Goal: Task Accomplishment & Management: Complete application form

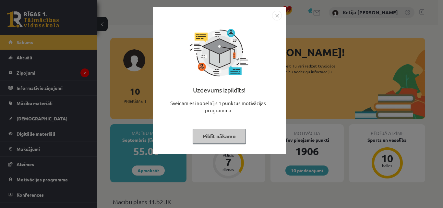
click at [218, 143] on button "Pildīt nākamo" at bounding box center [219, 136] width 53 height 15
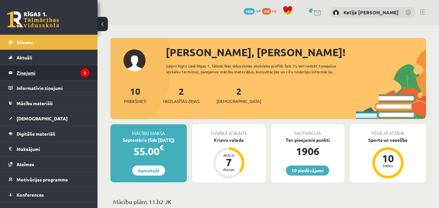
click at [75, 78] on legend "Ziņojumi 2" at bounding box center [53, 72] width 73 height 15
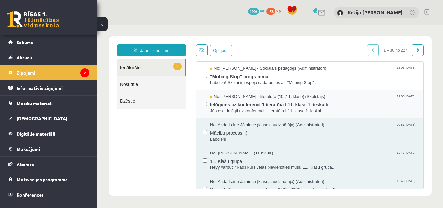
click at [205, 106] on label at bounding box center [205, 101] width 4 height 14
click at [206, 107] on label at bounding box center [205, 101] width 4 height 14
click at [224, 106] on span "Ielūgums uz konferenci 'Literatūra I 11. klase 1. ieskaite'" at bounding box center [313, 104] width 207 height 8
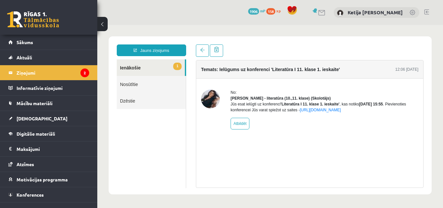
click at [144, 68] on link "1 Ienākošie" at bounding box center [151, 67] width 68 height 17
click at [149, 82] on link "Nosūtītie" at bounding box center [151, 84] width 69 height 17
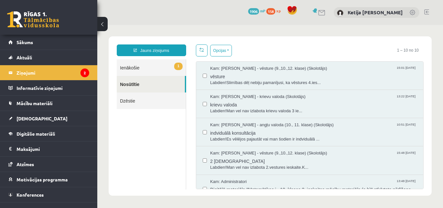
click at [139, 68] on link "1 Ienākošie" at bounding box center [151, 67] width 69 height 17
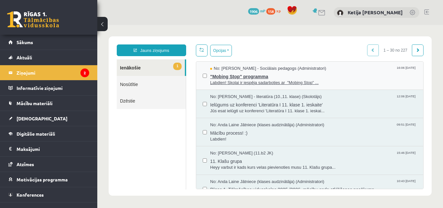
click at [219, 80] on span "Labdien! Skolai ir iespēja sadarboties ar "Mobing Stop" ..." at bounding box center [313, 83] width 207 height 6
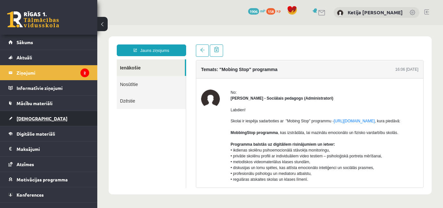
click at [52, 116] on link "[DEMOGRAPHIC_DATA]" at bounding box center [48, 118] width 81 height 15
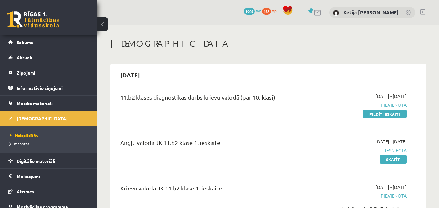
click at [423, 13] on link at bounding box center [422, 11] width 5 height 5
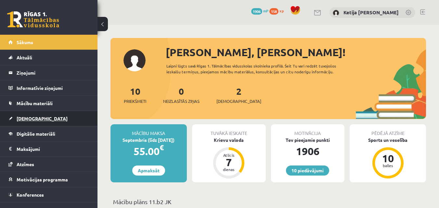
click at [64, 113] on link "[DEMOGRAPHIC_DATA]" at bounding box center [48, 118] width 81 height 15
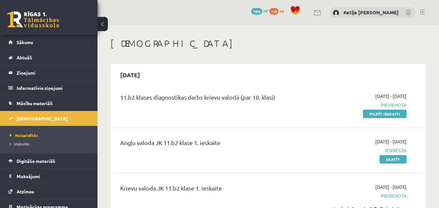
click at [48, 38] on link "Sākums" at bounding box center [48, 42] width 81 height 15
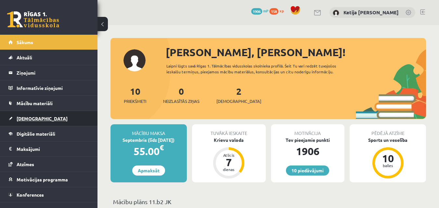
click at [46, 118] on link "[DEMOGRAPHIC_DATA]" at bounding box center [48, 118] width 81 height 15
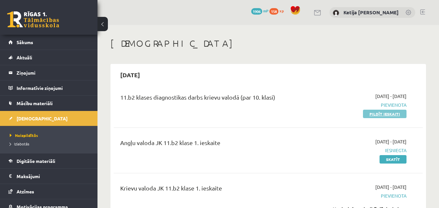
click at [374, 116] on link "Pildīt ieskaiti" at bounding box center [385, 114] width 44 height 8
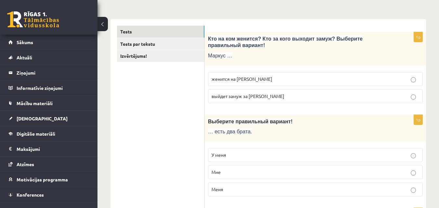
scroll to position [104, 0]
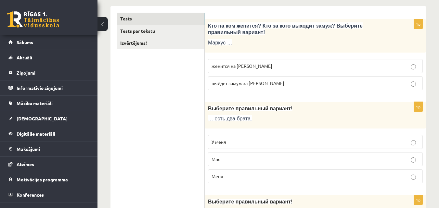
click at [246, 66] on span "женится на [PERSON_NAME]" at bounding box center [241, 66] width 61 height 6
click at [250, 107] on span "Выберите правильный вариант!" at bounding box center [250, 109] width 84 height 6
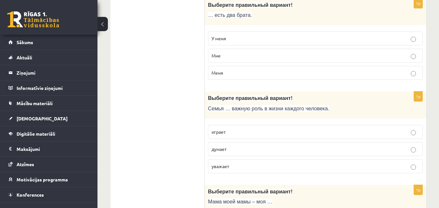
scroll to position [208, 0]
click at [232, 37] on p "У меня" at bounding box center [314, 38] width 207 height 7
click at [240, 95] on span "Выберите правильный вариант!" at bounding box center [250, 98] width 84 height 6
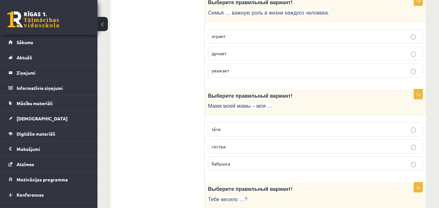
scroll to position [299, 0]
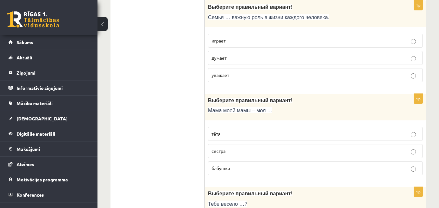
click at [225, 41] on span "играет" at bounding box center [218, 41] width 14 height 6
click at [242, 104] on p "Выберите правильный вариант!" at bounding box center [299, 100] width 182 height 7
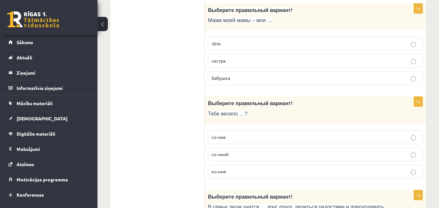
scroll to position [390, 0]
click at [226, 42] on p "тётя" at bounding box center [314, 43] width 207 height 7
click at [241, 113] on span "Тебе весело …?" at bounding box center [227, 113] width 39 height 6
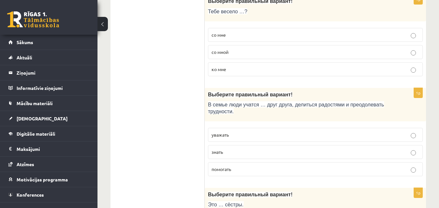
scroll to position [493, 0]
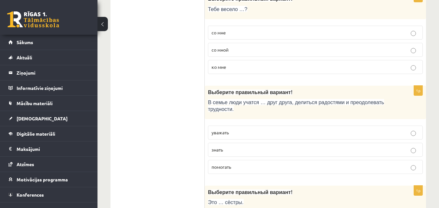
click at [228, 51] on span "со мной" at bounding box center [219, 50] width 17 height 6
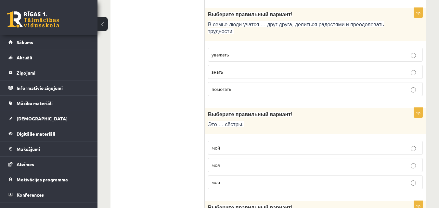
scroll to position [584, 0]
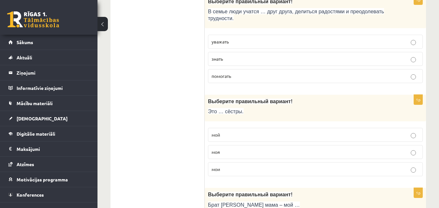
click at [213, 36] on label "уважать" at bounding box center [315, 42] width 215 height 14
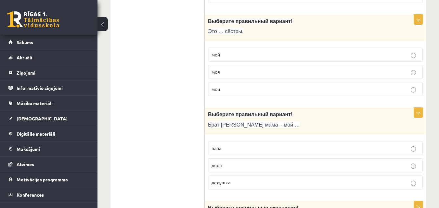
scroll to position [675, 0]
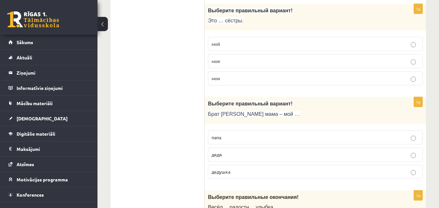
click at [217, 77] on span "мои" at bounding box center [215, 78] width 8 height 6
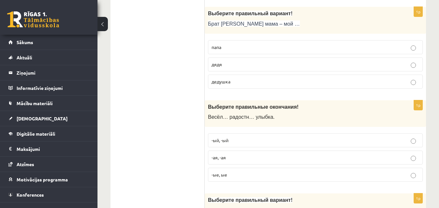
scroll to position [766, 0]
click at [218, 67] on p "дядя" at bounding box center [314, 63] width 207 height 7
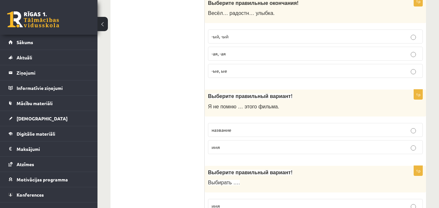
scroll to position [870, 0]
click at [231, 59] on label "-ая, -ая" at bounding box center [315, 53] width 215 height 14
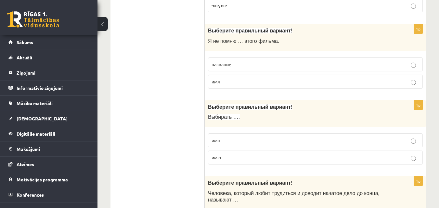
scroll to position [948, 0]
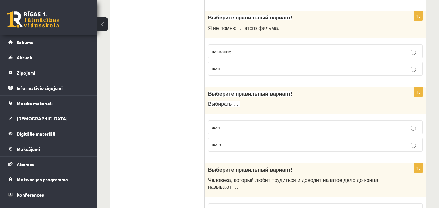
click at [236, 49] on p "название" at bounding box center [314, 51] width 207 height 7
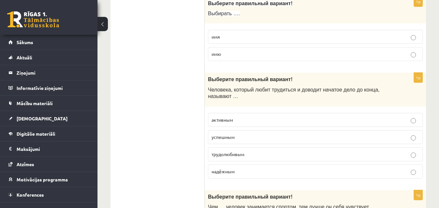
scroll to position [1039, 0]
click at [215, 39] on span "имя" at bounding box center [215, 36] width 8 height 6
click at [187, 75] on ul "Tests Tests par tekstu Izvērtējums!" at bounding box center [161, 197] width 88 height 2239
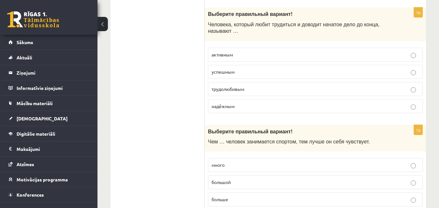
scroll to position [1117, 0]
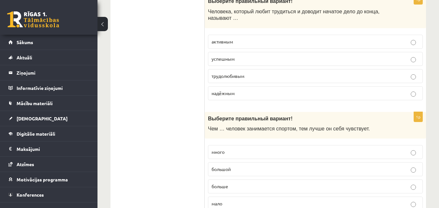
click at [224, 97] on label "надёжным" at bounding box center [315, 93] width 215 height 14
click at [193, 103] on ul "Tests Tests par tekstu Izvērtējums!" at bounding box center [161, 119] width 88 height 2239
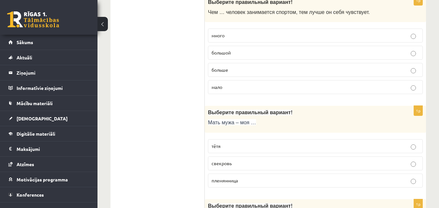
scroll to position [1234, 0]
click at [223, 69] on span "больше" at bounding box center [219, 70] width 17 height 6
click at [176, 69] on ul "Tests Tests par tekstu Izvērtējums!" at bounding box center [161, 2] width 88 height 2239
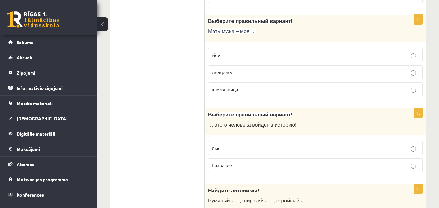
scroll to position [1337, 0]
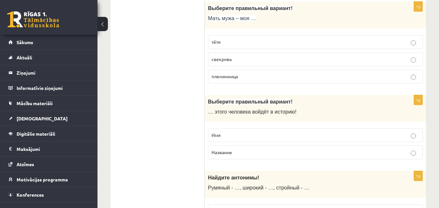
click at [220, 61] on span "свекровь" at bounding box center [221, 59] width 20 height 6
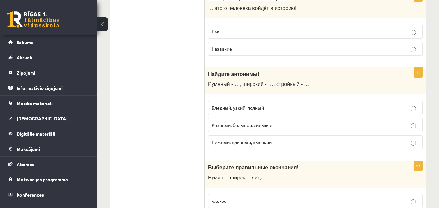
scroll to position [1441, 0]
click at [221, 35] on p "Имя" at bounding box center [314, 31] width 207 height 7
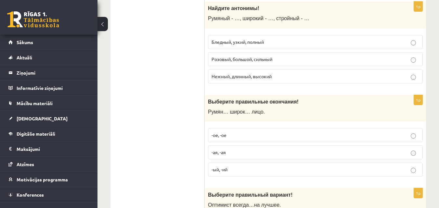
scroll to position [1506, 0]
click at [223, 47] on label "Бледный, узкий, полный" at bounding box center [315, 43] width 215 height 14
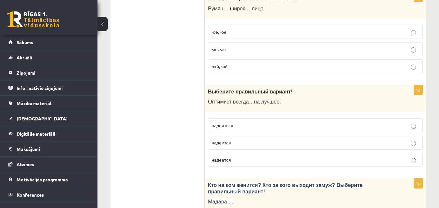
scroll to position [1597, 0]
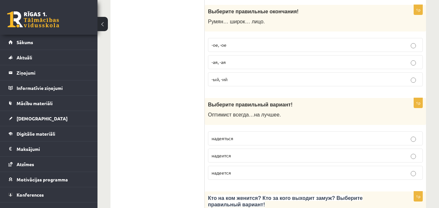
click at [212, 80] on span "-ый, -ий" at bounding box center [219, 79] width 16 height 6
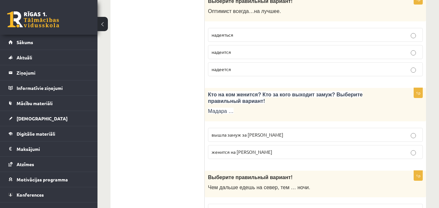
scroll to position [1701, 0]
click at [233, 33] on span "надеяться" at bounding box center [222, 34] width 22 height 6
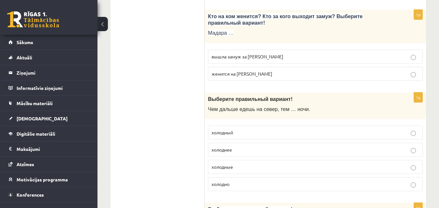
scroll to position [1792, 0]
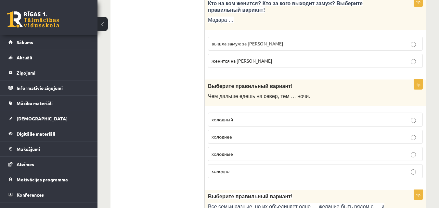
click at [263, 45] on p "вышла замуж за Марка" at bounding box center [314, 43] width 207 height 7
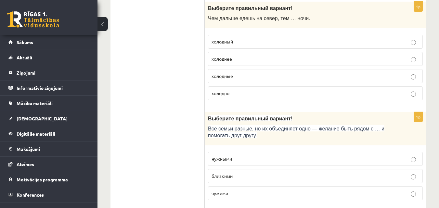
scroll to position [1883, 0]
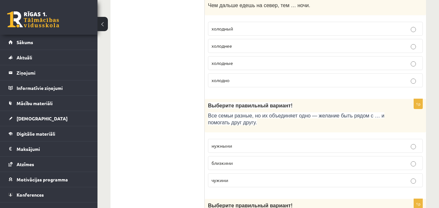
click at [222, 48] on span "холоднее" at bounding box center [221, 46] width 20 height 6
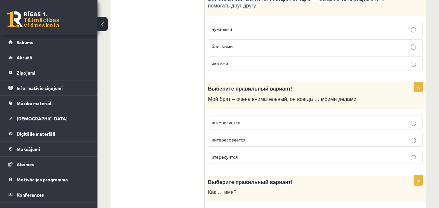
scroll to position [1987, 0]
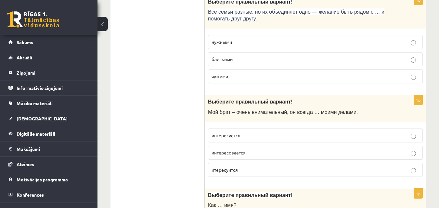
click at [219, 56] on p "близкими" at bounding box center [314, 59] width 207 height 7
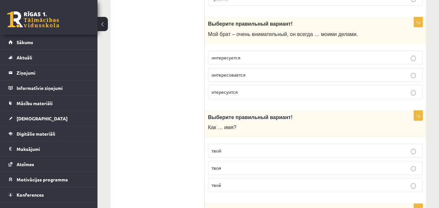
scroll to position [2078, 0]
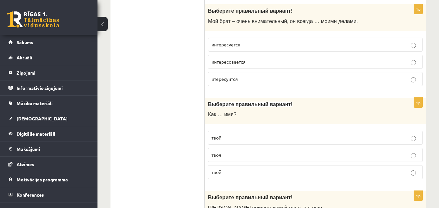
click at [210, 63] on label "интересовается" at bounding box center [315, 62] width 215 height 14
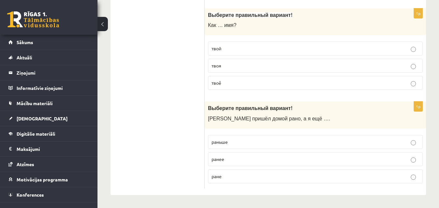
scroll to position [2167, 0]
click at [228, 88] on label "твоё" at bounding box center [315, 83] width 215 height 14
click at [224, 143] on span "раньше" at bounding box center [219, 142] width 16 height 6
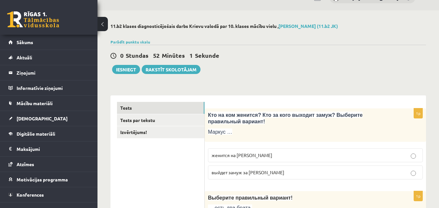
scroll to position [26, 0]
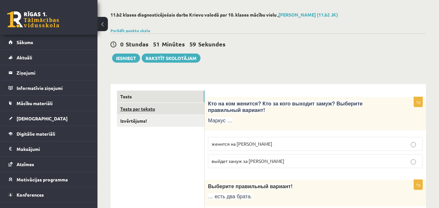
click at [155, 113] on link "Tests par tekstu" at bounding box center [160, 109] width 87 height 12
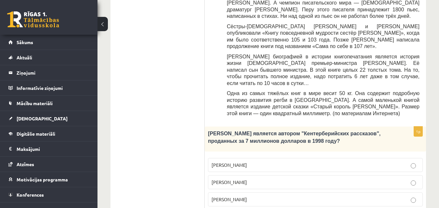
scroll to position [338, 0]
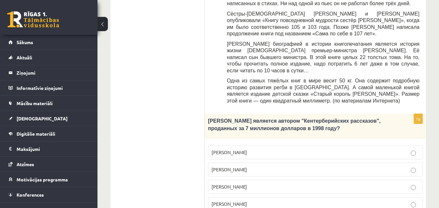
click at [261, 183] on p "Джефри Чосер" at bounding box center [314, 186] width 207 height 7
click at [174, 150] on ul "Tests Tests par tekstu Izvērtējums!" at bounding box center [161, 208] width 88 height 858
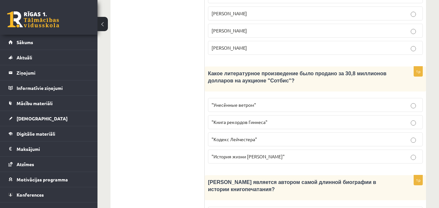
scroll to position [493, 0]
click at [244, 137] on span ""Кодекс Лейчестера"" at bounding box center [233, 140] width 45 height 6
click at [184, 93] on ul "Tests Tests par tekstu Izvērtējums!" at bounding box center [161, 52] width 88 height 858
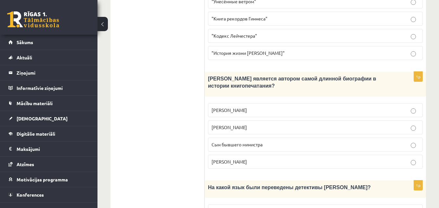
scroll to position [610, 0]
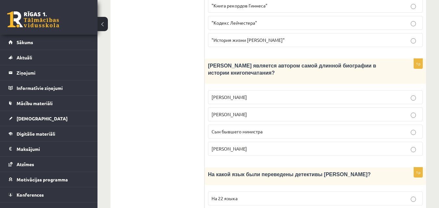
click at [210, 142] on label "Агата Кристи" at bounding box center [315, 149] width 215 height 14
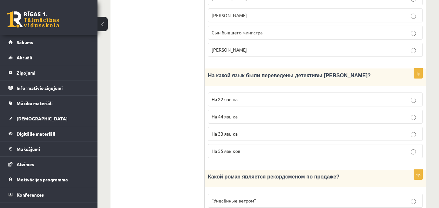
scroll to position [713, 0]
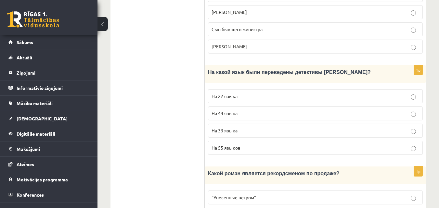
click at [213, 106] on label "На 44 языка" at bounding box center [315, 113] width 215 height 14
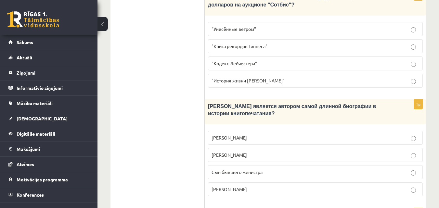
scroll to position [726, 0]
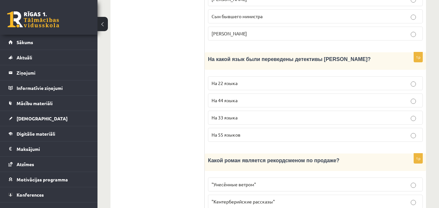
click at [266, 178] on label ""Унесённые ветром"" at bounding box center [315, 185] width 215 height 14
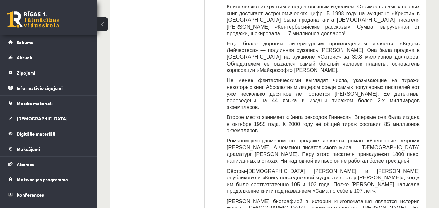
scroll to position [0, 0]
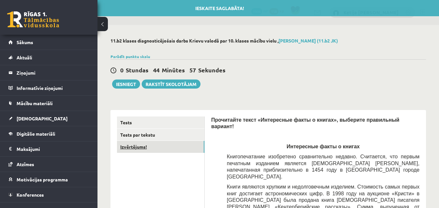
click at [184, 147] on link "Izvērtējums!" at bounding box center [160, 147] width 87 height 12
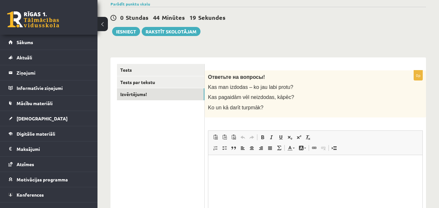
scroll to position [52, 0]
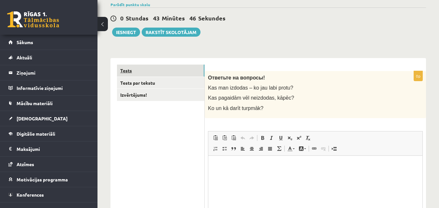
click at [138, 70] on link "Tests" at bounding box center [160, 71] width 87 height 12
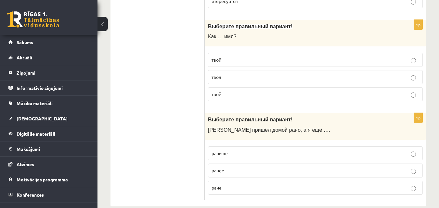
scroll to position [2168, 0]
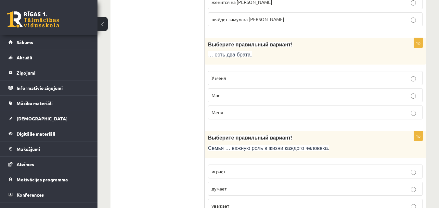
scroll to position [0, 0]
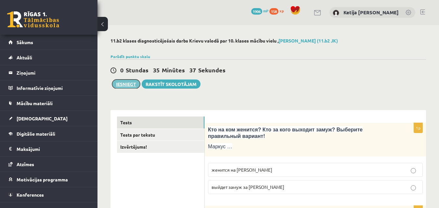
click at [120, 86] on button "Iesniegt" at bounding box center [126, 84] width 28 height 9
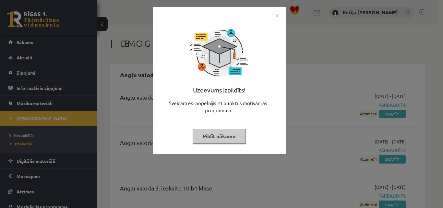
click at [212, 138] on button "Pildīt nākamo" at bounding box center [219, 136] width 53 height 15
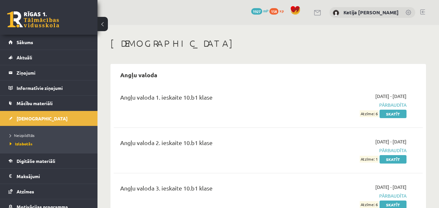
click at [421, 10] on link at bounding box center [422, 11] width 5 height 5
